Goal: Information Seeking & Learning: Learn about a topic

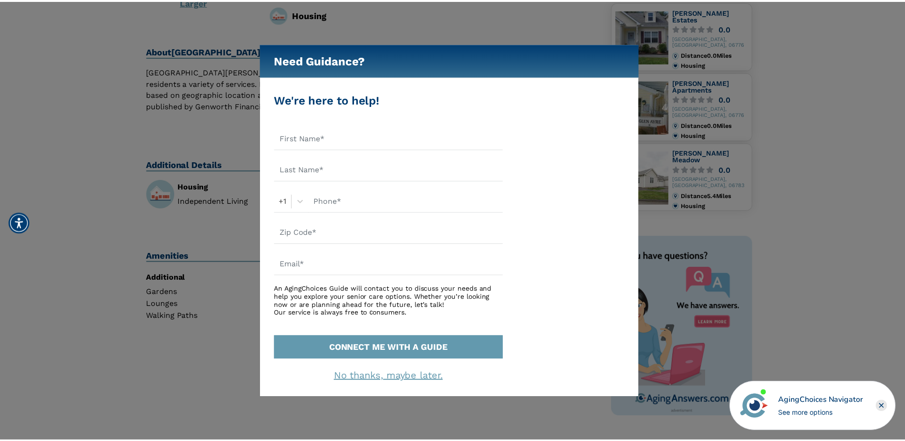
scroll to position [238, 0]
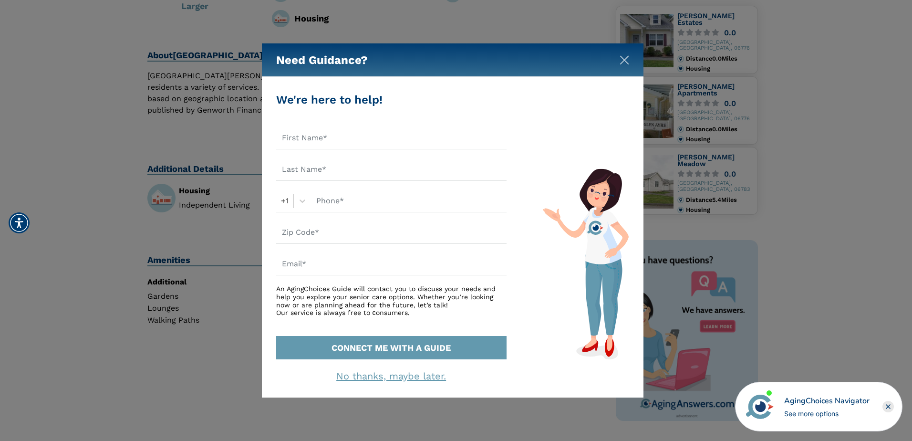
click at [622, 54] on button "Close" at bounding box center [625, 58] width 10 height 10
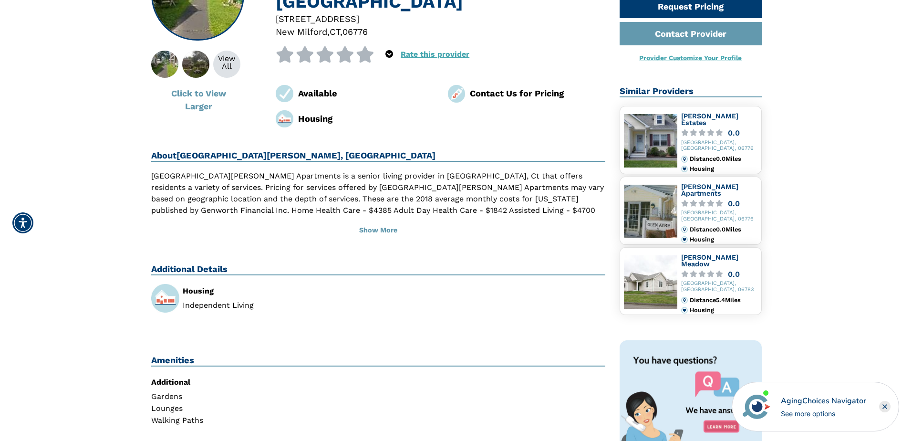
scroll to position [48, 0]
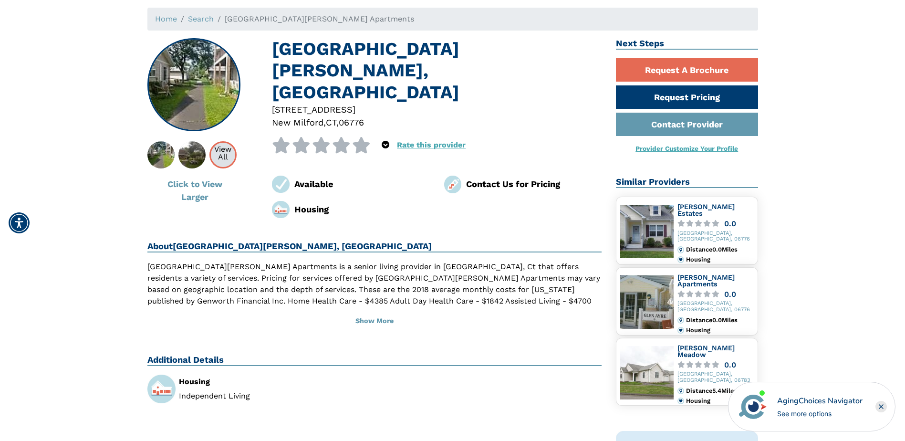
click at [229, 157] on div "View All" at bounding box center [223, 152] width 24 height 15
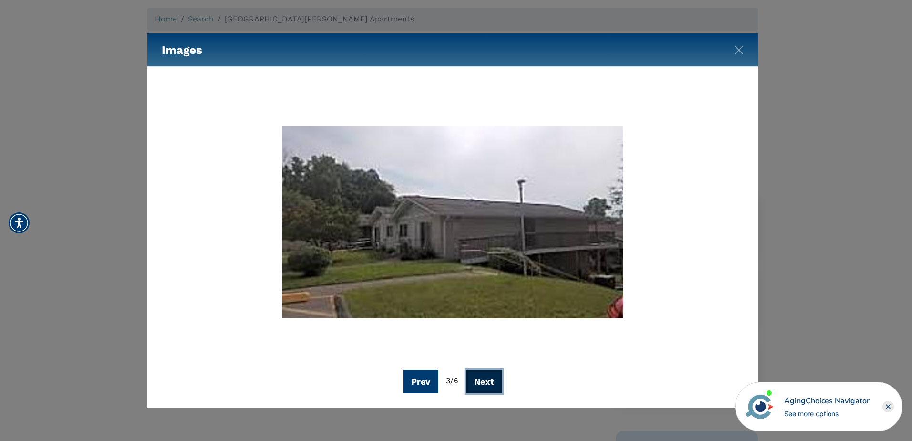
click at [490, 376] on button "Next" at bounding box center [484, 381] width 36 height 23
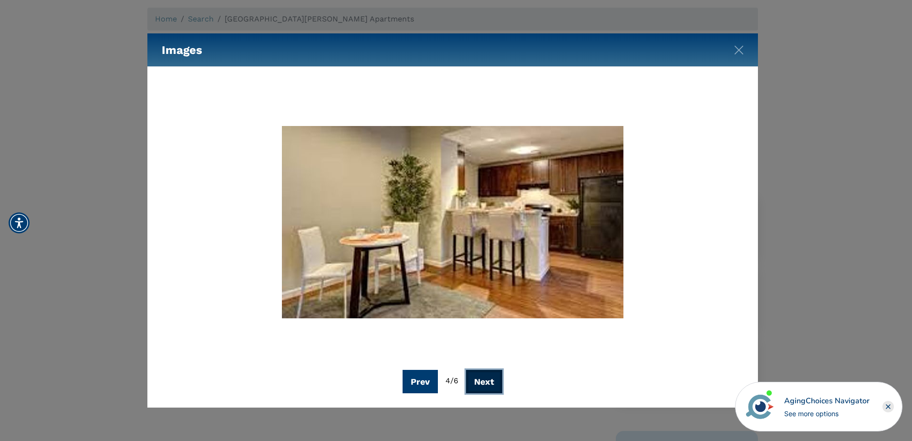
click at [490, 376] on button "Next" at bounding box center [484, 381] width 36 height 23
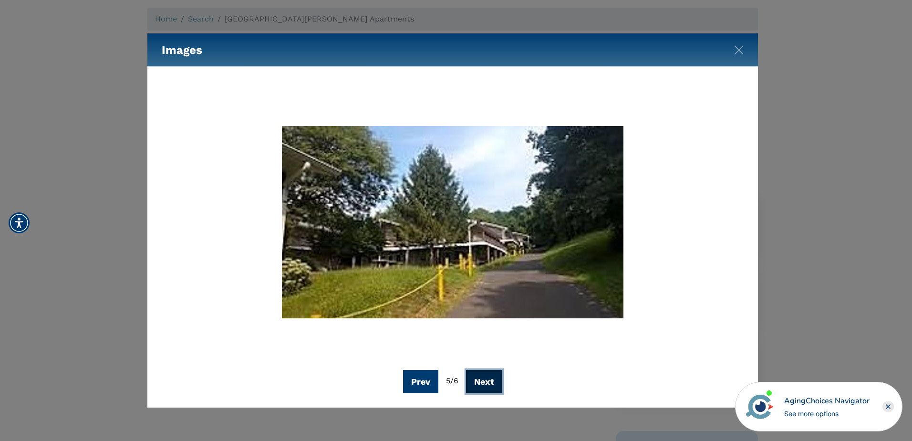
click at [490, 376] on button "Next" at bounding box center [484, 381] width 36 height 23
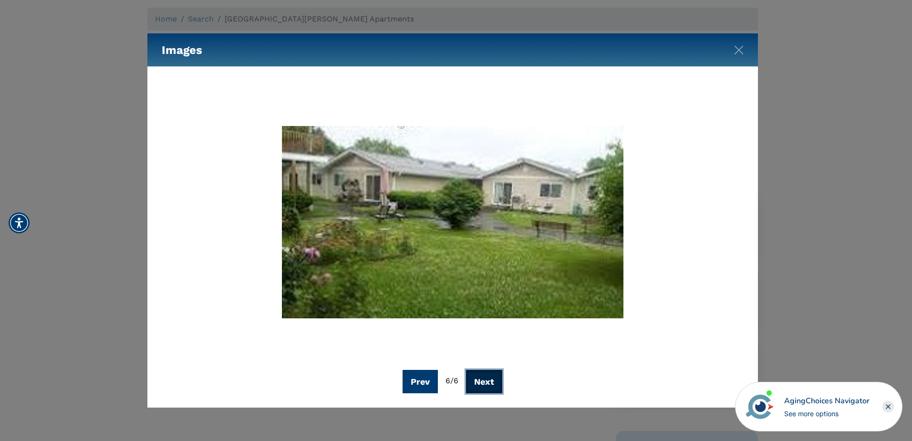
click at [490, 376] on button "Next" at bounding box center [484, 381] width 36 height 23
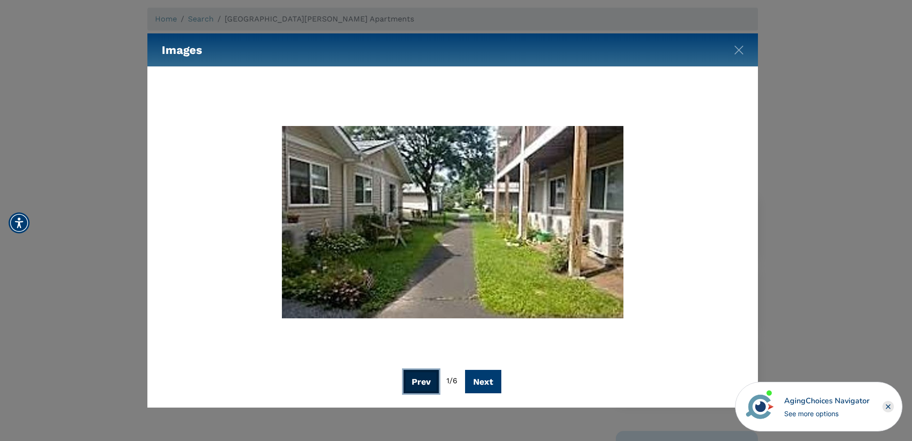
click at [423, 376] on button "Prev" at bounding box center [421, 381] width 35 height 23
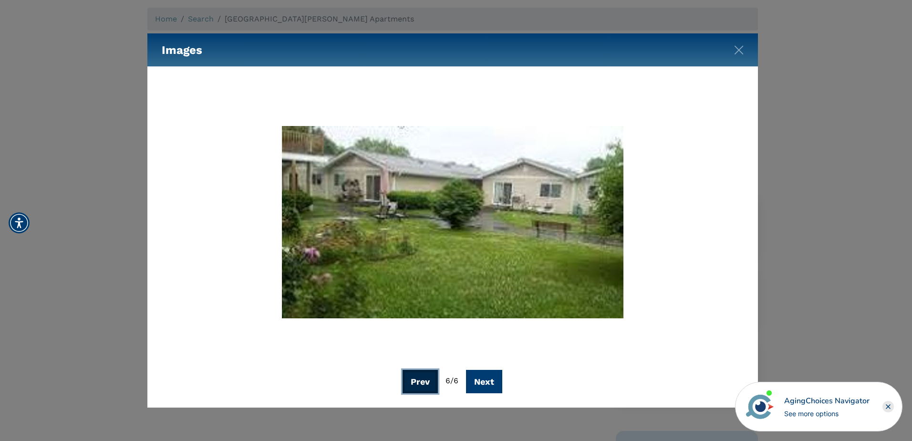
click at [423, 376] on button "Prev" at bounding box center [420, 381] width 35 height 23
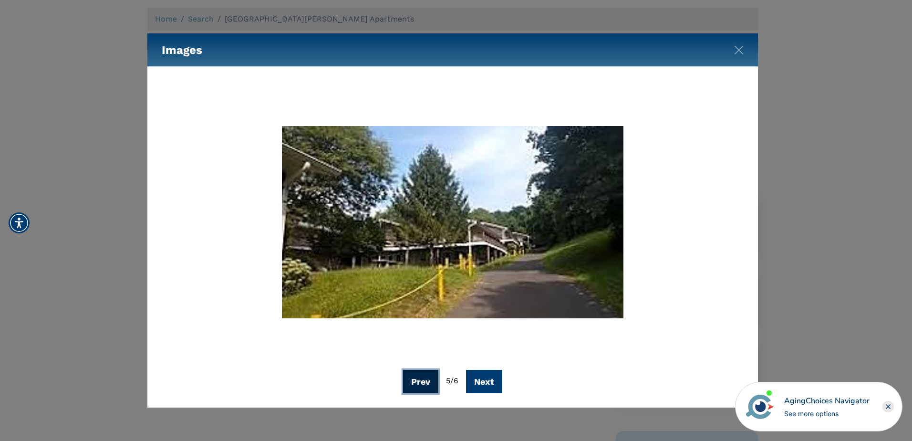
click at [423, 376] on button "Prev" at bounding box center [420, 381] width 35 height 23
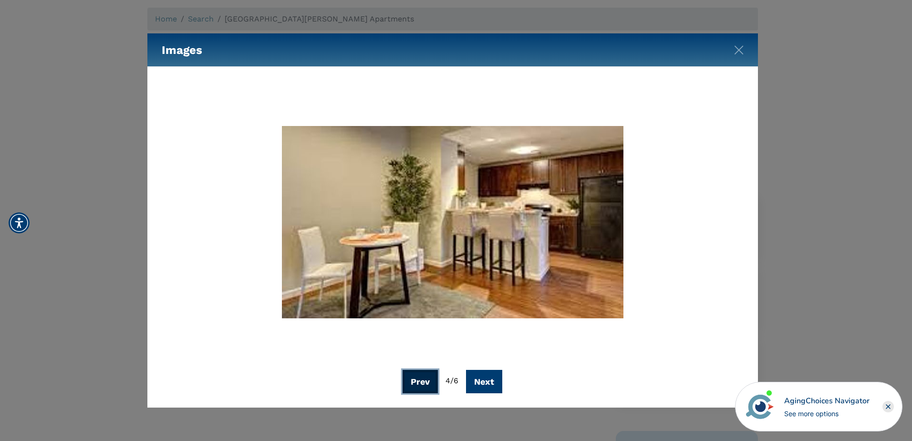
click at [423, 376] on button "Prev" at bounding box center [420, 381] width 35 height 23
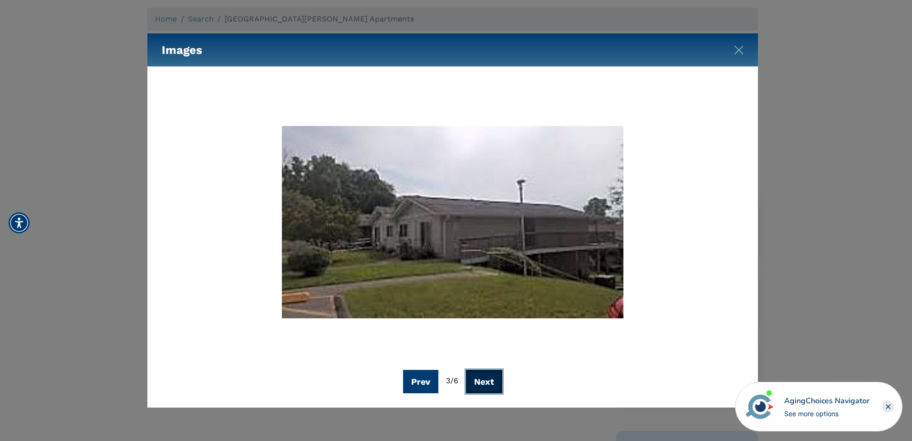
click at [473, 381] on button "Next" at bounding box center [484, 381] width 36 height 23
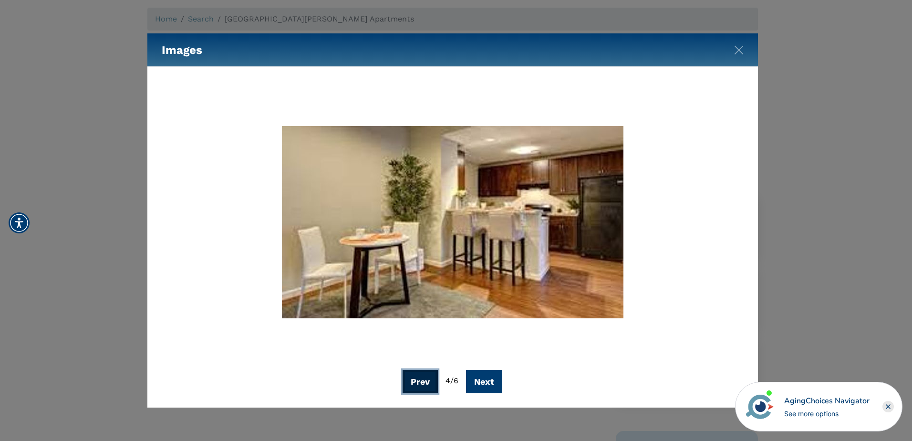
click at [425, 382] on button "Prev" at bounding box center [420, 381] width 35 height 23
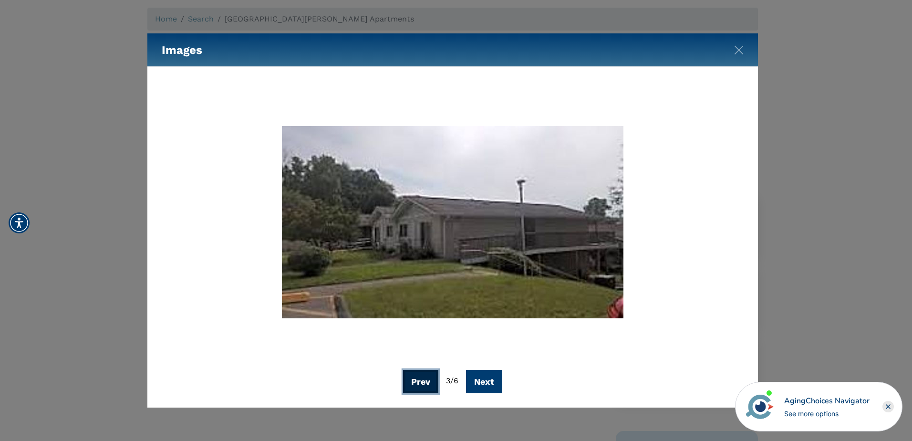
click at [425, 382] on button "Prev" at bounding box center [420, 381] width 35 height 23
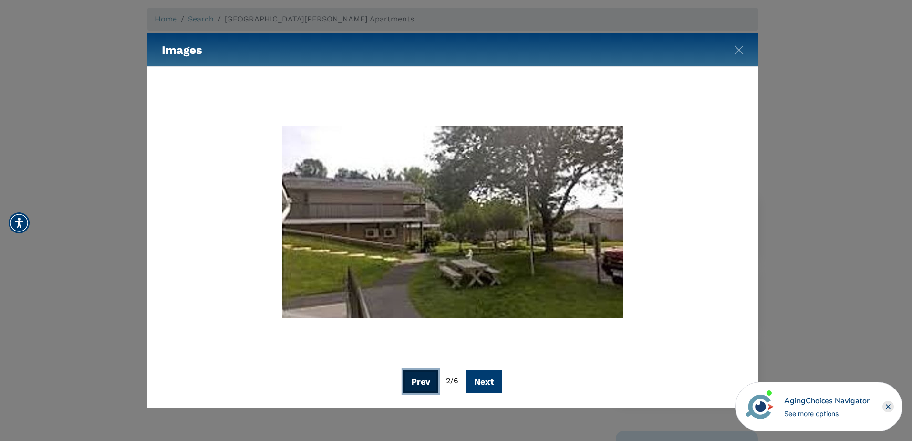
click at [425, 382] on button "Prev" at bounding box center [420, 381] width 35 height 23
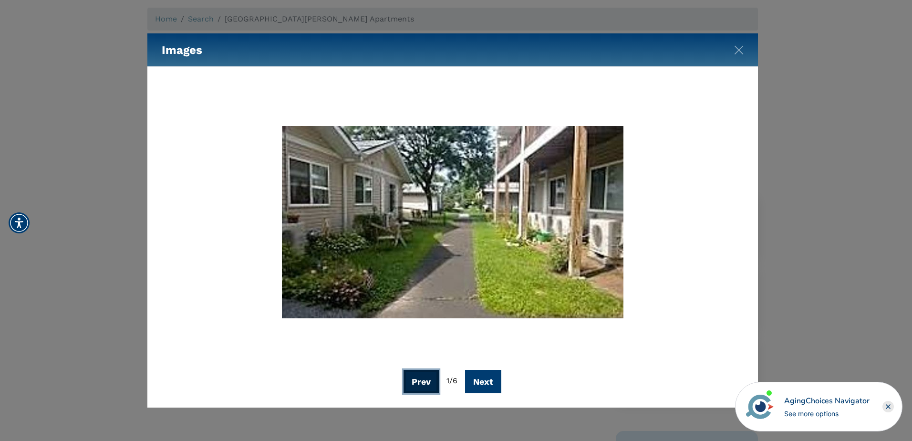
click at [425, 382] on button "Prev" at bounding box center [421, 381] width 35 height 23
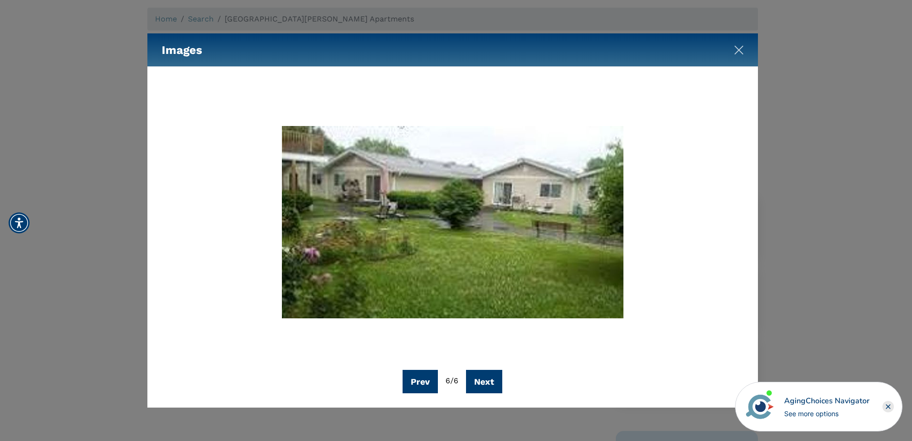
drag, startPoint x: 736, startPoint y: 50, endPoint x: 731, endPoint y: 54, distance: 6.1
click at [736, 50] on img "Close" at bounding box center [739, 50] width 10 height 10
